Goal: Transaction & Acquisition: Obtain resource

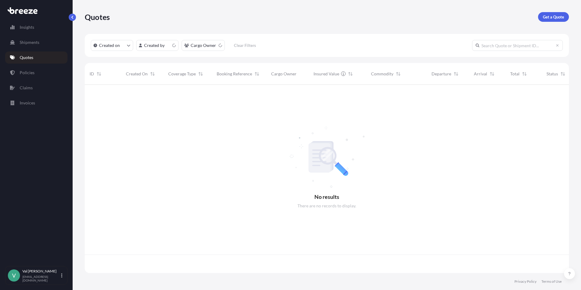
scroll to position [187, 480]
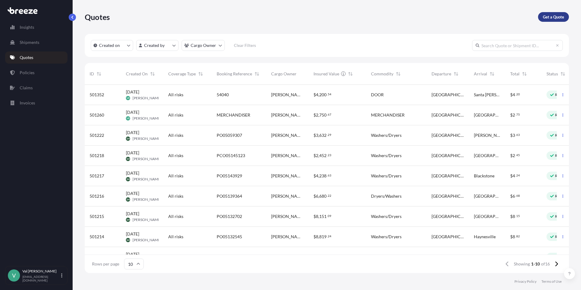
click at [553, 15] on p "Get a Quote" at bounding box center [553, 17] width 21 height 6
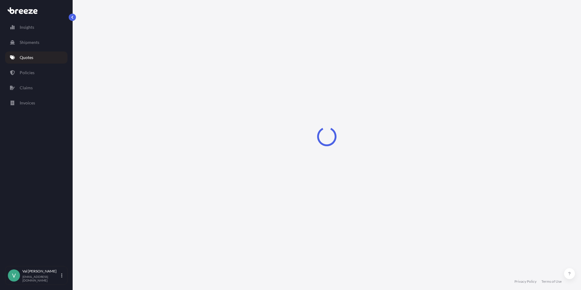
select select "Sea"
select select "1"
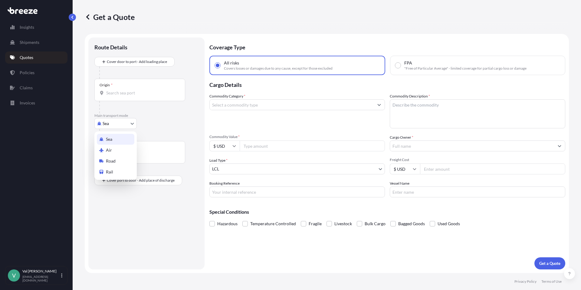
click at [109, 124] on body "Insights Shipments Quotes Policies Claims Invoices V [PERSON_NAME] [PERSON_NAME…" at bounding box center [290, 145] width 581 height 290
click at [117, 159] on div "Road" at bounding box center [116, 161] width 38 height 11
select select "Road"
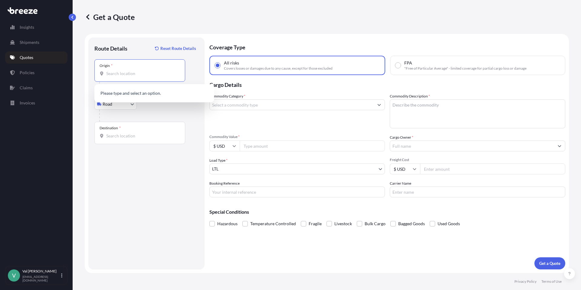
click at [126, 73] on input "Origin *" at bounding box center [141, 74] width 71 height 6
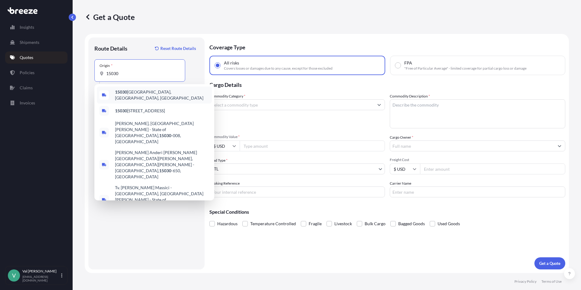
drag, startPoint x: 123, startPoint y: 71, endPoint x: 93, endPoint y: 70, distance: 29.7
click at [93, 70] on div "Route Details Reset Route Details Place of loading Road Road Rail Origin * 1503…" at bounding box center [146, 154] width 116 height 232
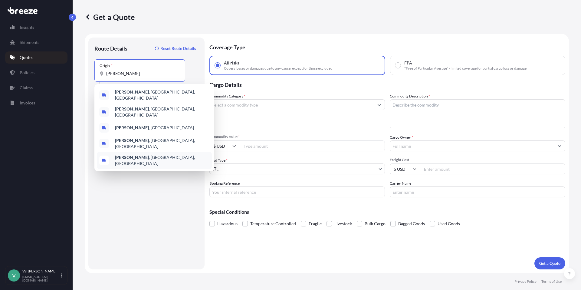
click at [133, 155] on b "[PERSON_NAME]" at bounding box center [132, 157] width 34 height 5
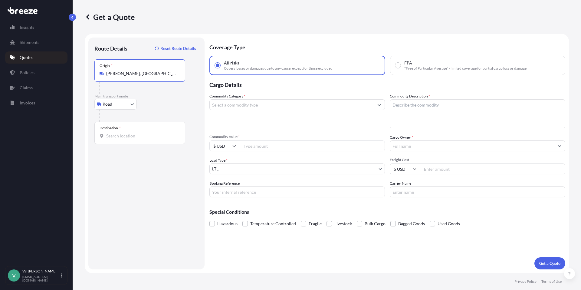
type input "[PERSON_NAME], [GEOGRAPHIC_DATA], [GEOGRAPHIC_DATA]"
click at [125, 134] on input "Destination *" at bounding box center [141, 136] width 71 height 6
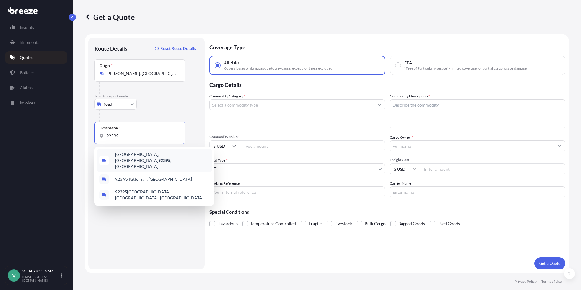
click at [136, 154] on span "[GEOGRAPHIC_DATA], [GEOGRAPHIC_DATA] 92395 , [GEOGRAPHIC_DATA]" at bounding box center [162, 160] width 94 height 18
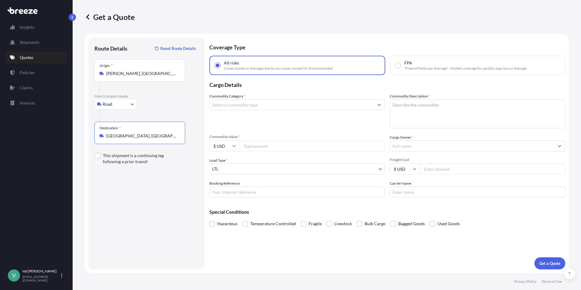
type input "[GEOGRAPHIC_DATA], [GEOGRAPHIC_DATA] 92395, [GEOGRAPHIC_DATA]"
click at [247, 106] on input "Commodity Category *" at bounding box center [292, 104] width 164 height 11
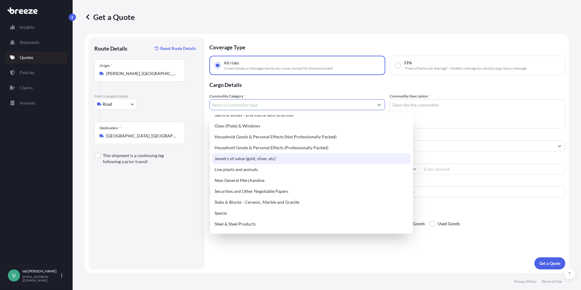
scroll to position [202, 0]
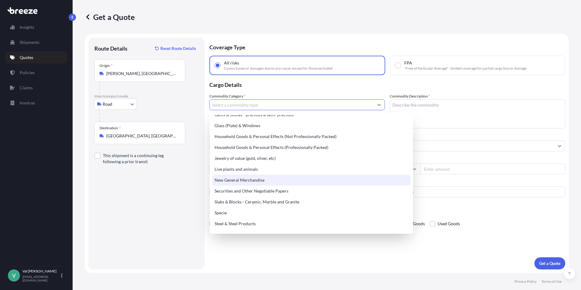
click at [256, 179] on div "New General Merchandise" at bounding box center [311, 180] width 199 height 11
type input "New General Merchandise"
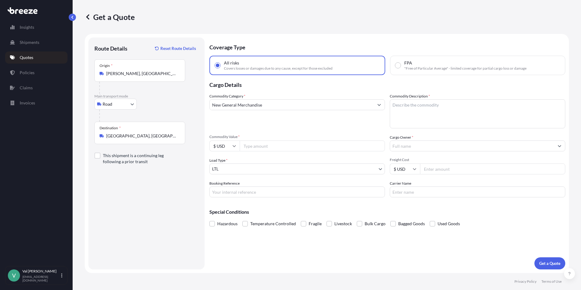
click at [251, 147] on input "Commodity Value *" at bounding box center [312, 145] width 145 height 11
type input "700"
click at [231, 192] on input "Booking Reference" at bounding box center [298, 192] width 176 height 11
type input "g"
type input "GLW"
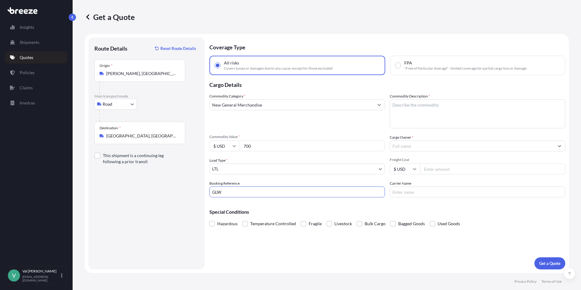
click at [413, 107] on textarea "Commodity Description *" at bounding box center [478, 113] width 176 height 29
type textarea "PENDANT LIGHTS"
click at [408, 142] on input "Cargo Owner *" at bounding box center [472, 145] width 164 height 11
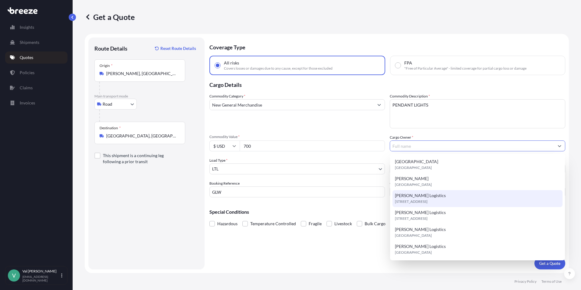
click at [412, 196] on span "[PERSON_NAME] Logistics" at bounding box center [420, 196] width 51 height 6
type input "[PERSON_NAME] Logistics"
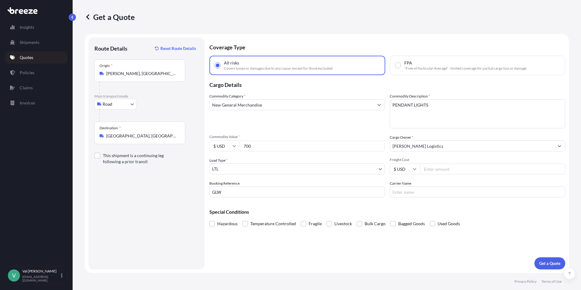
click at [452, 169] on input "Freight Cost" at bounding box center [492, 169] width 145 height 11
type input "372.06"
click at [437, 190] on input "Carrier Name" at bounding box center [478, 192] width 176 height 11
type input "C"
type input "FEDEX FREIGHT"
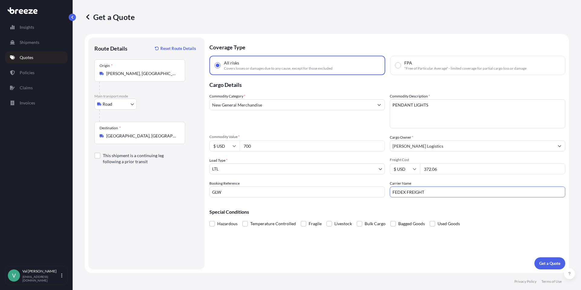
drag, startPoint x: 430, startPoint y: 192, endPoint x: 388, endPoint y: 189, distance: 42.2
click at [388, 190] on div "Commodity Category * New General Merchandise Commodity Description * PENDANT LI…" at bounding box center [388, 145] width 356 height 104
click at [433, 191] on input "Carrier Name" at bounding box center [478, 192] width 176 height 11
type input "FEDEX FREIGHT"
click at [546, 260] on p "Get a Quote" at bounding box center [550, 263] width 21 height 6
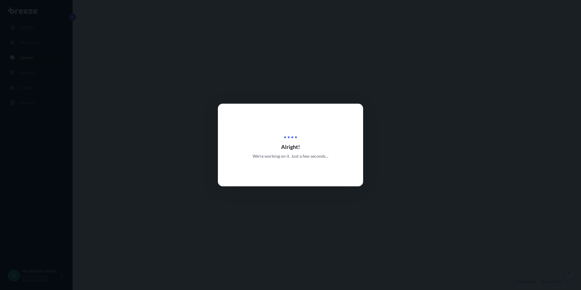
select select "Road"
select select "1"
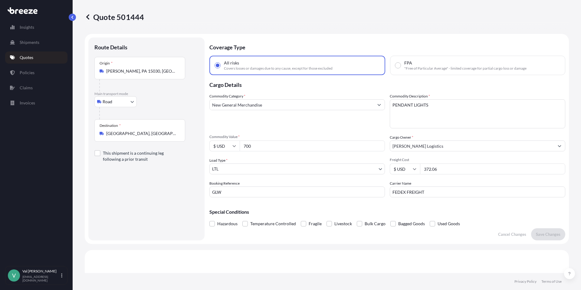
click at [28, 57] on p "Quotes" at bounding box center [27, 58] width 14 height 6
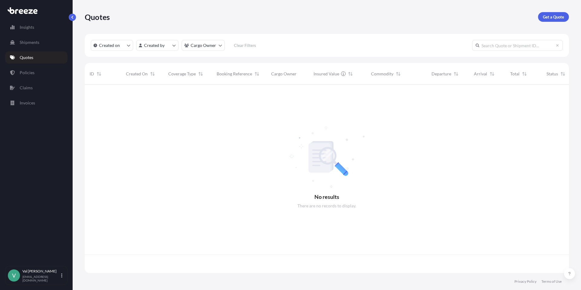
scroll to position [187, 480]
click at [551, 16] on p "Get a Quote" at bounding box center [553, 17] width 21 height 6
select select "Sea"
select select "1"
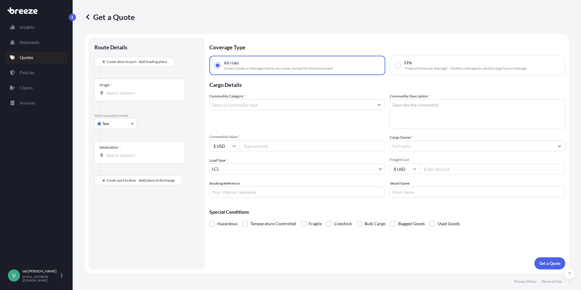
click at [118, 124] on body "Insights Shipments Quotes Policies Claims Invoices V [PERSON_NAME] [PERSON_NAME…" at bounding box center [290, 145] width 581 height 290
click at [120, 160] on div "Road" at bounding box center [116, 161] width 38 height 11
select select "Road"
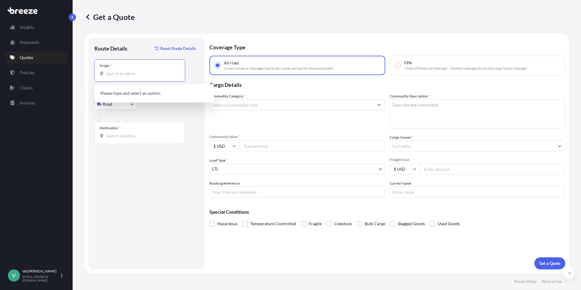
click at [125, 71] on input "Origin *" at bounding box center [141, 74] width 71 height 6
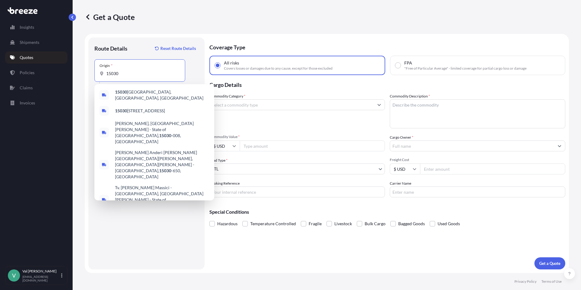
drag, startPoint x: 117, startPoint y: 71, endPoint x: 100, endPoint y: 68, distance: 17.1
click at [99, 69] on div "Origin * 15030" at bounding box center [139, 70] width 91 height 22
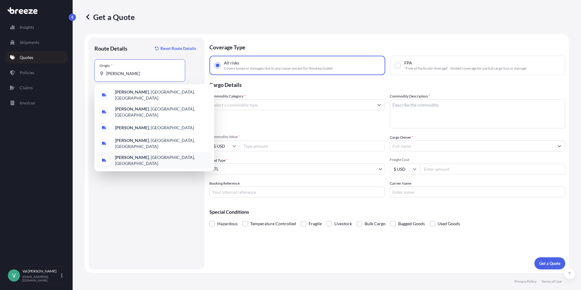
click at [144, 154] on span "[PERSON_NAME] , [GEOGRAPHIC_DATA], [GEOGRAPHIC_DATA]" at bounding box center [162, 160] width 94 height 12
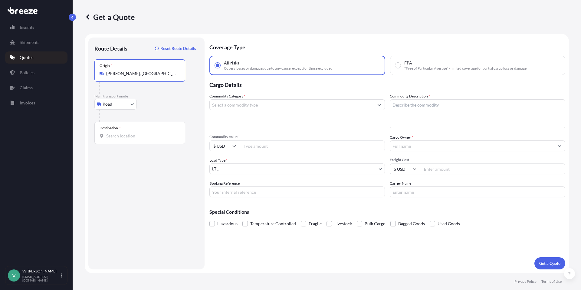
type input "[PERSON_NAME], [GEOGRAPHIC_DATA], [GEOGRAPHIC_DATA]"
click at [135, 137] on input "Destination *" at bounding box center [141, 136] width 71 height 6
type input "[GEOGRAPHIC_DATA], [GEOGRAPHIC_DATA] 92395, [GEOGRAPHIC_DATA]"
click at [244, 106] on input "Commodity Category *" at bounding box center [292, 104] width 164 height 11
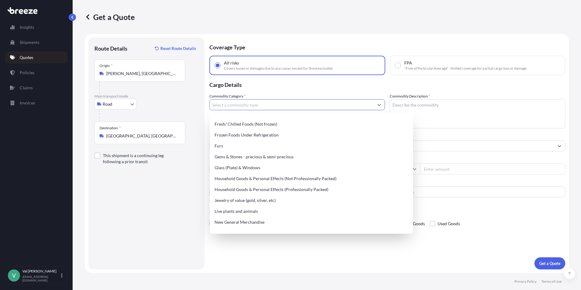
scroll to position [254, 0]
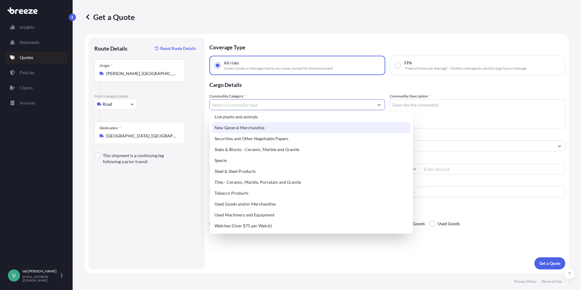
click at [249, 129] on div "New General Merchandise" at bounding box center [311, 127] width 199 height 11
type input "New General Merchandise"
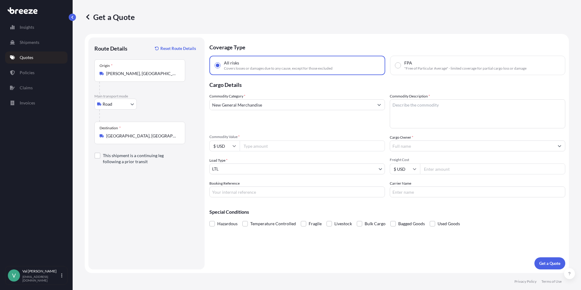
click at [256, 147] on input "Commodity Value *" at bounding box center [312, 145] width 145 height 11
type input "700"
click at [224, 192] on input "Booking Reference" at bounding box center [298, 192] width 176 height 11
type input "GLW"
click at [398, 107] on textarea "Commodity Description *" at bounding box center [478, 113] width 176 height 29
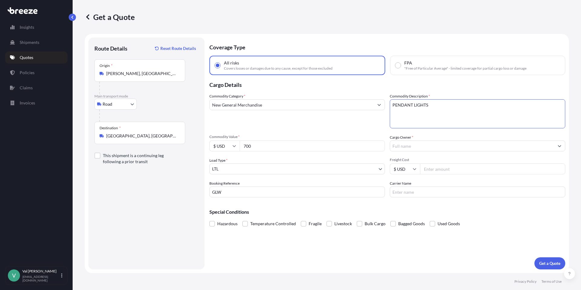
type textarea "PENDANT LIGHTS"
click at [407, 145] on input "Cargo Owner *" at bounding box center [472, 145] width 164 height 11
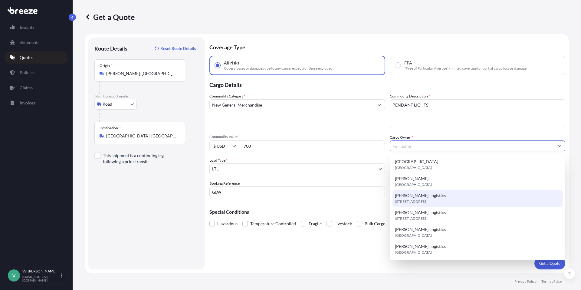
click at [414, 199] on span "[STREET_ADDRESS]" at bounding box center [411, 202] width 33 height 6
type input "[PERSON_NAME] Logistics"
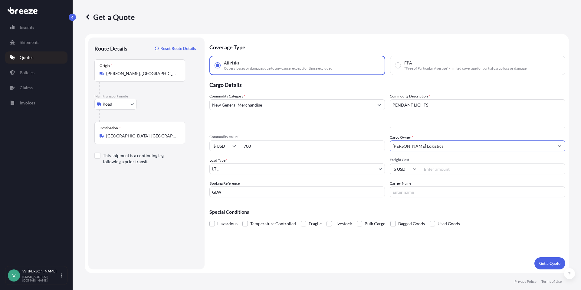
click at [430, 170] on input "Freight Cost" at bounding box center [492, 169] width 145 height 11
type input "418.59"
click at [429, 192] on input "Carrier Name" at bounding box center [478, 192] width 176 height 11
type input "XPO LOGISTICS"
click at [544, 263] on p "Get a Quote" at bounding box center [550, 263] width 21 height 6
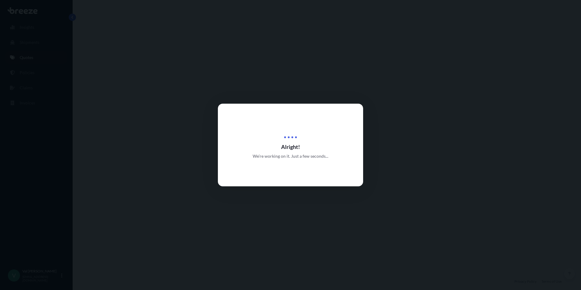
select select "Road"
select select "1"
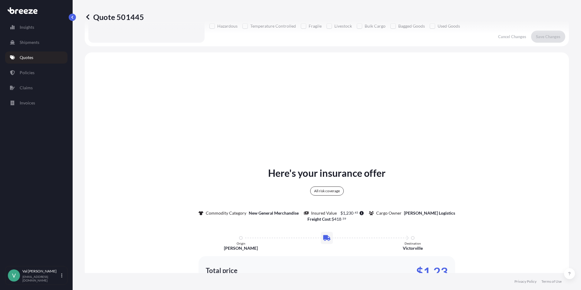
scroll to position [220, 0]
